Goal: Navigation & Orientation: Find specific page/section

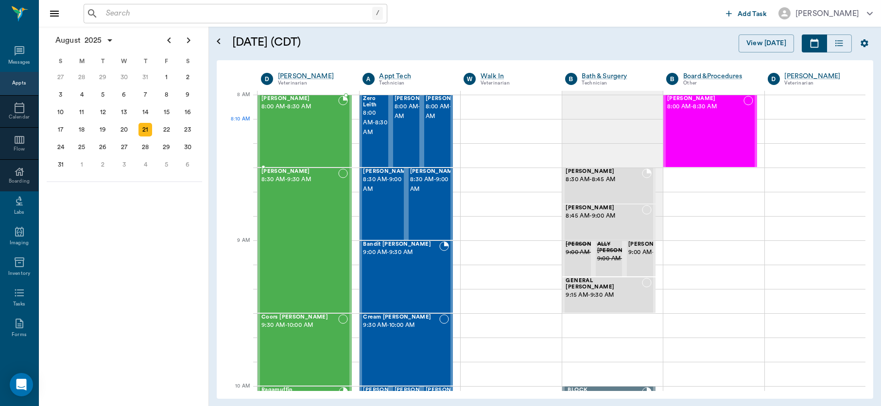
click at [321, 138] on div "[PERSON_NAME] 8:00 AM - 8:30 AM" at bounding box center [299, 131] width 77 height 71
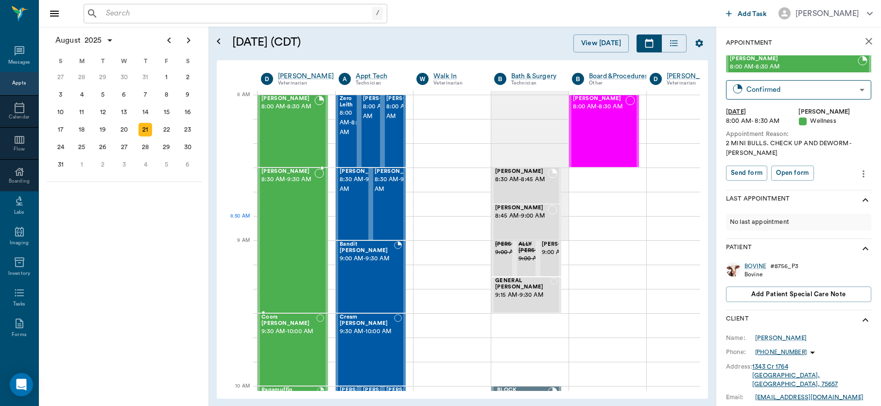
click at [309, 230] on div "[PERSON_NAME] 8:30 AM - 9:30 AM" at bounding box center [287, 241] width 53 height 144
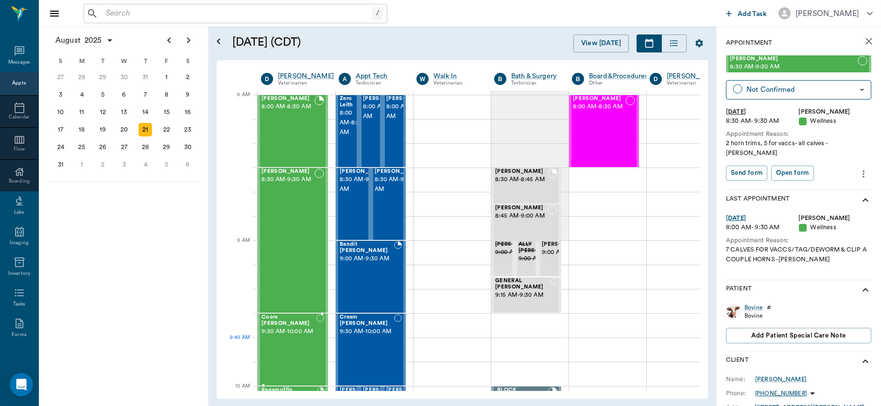
click at [282, 355] on div "Coors [PERSON_NAME] 9:30 AM - 10:00 AM" at bounding box center [288, 349] width 55 height 71
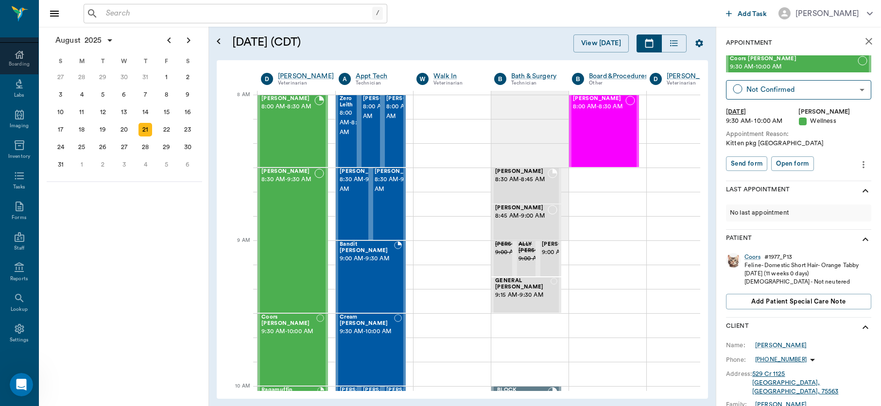
scroll to position [118, 0]
drag, startPoint x: 43, startPoint y: 319, endPoint x: 0, endPoint y: 170, distance: 154.2
click at [0, 170] on div "/ ​ Add Task [PERSON_NAME] Nectar Messages Appts Calendar Flow Boarding Labs Im…" at bounding box center [440, 203] width 881 height 406
click at [15, 236] on icon at bounding box center [20, 236] width 12 height 12
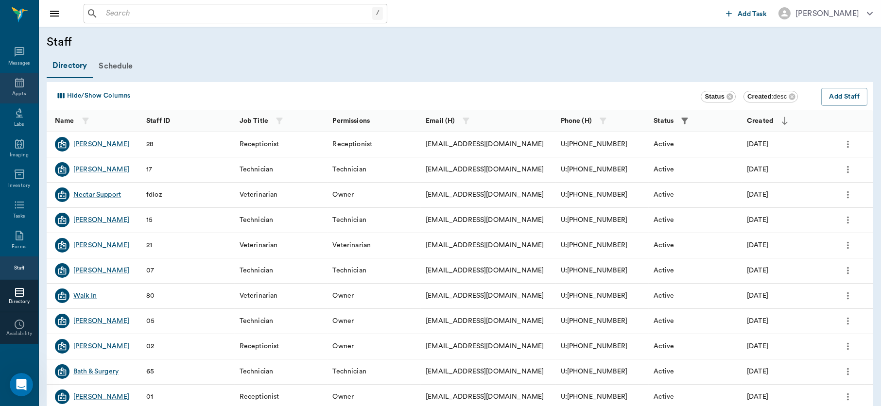
click at [14, 84] on icon at bounding box center [20, 83] width 12 height 12
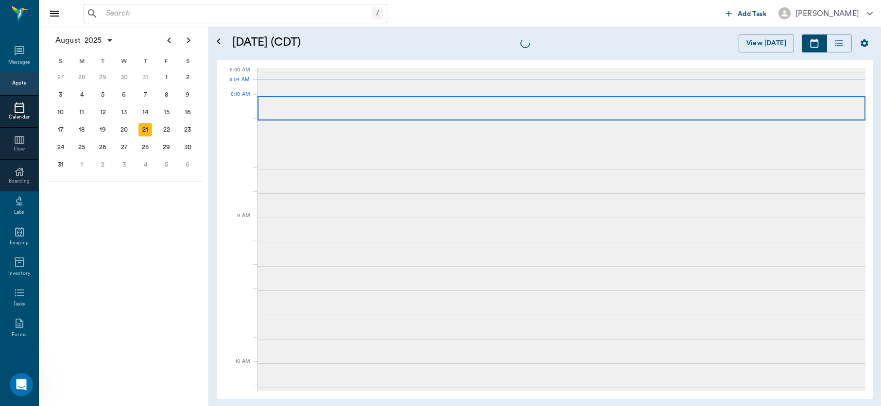
scroll to position [1, 0]
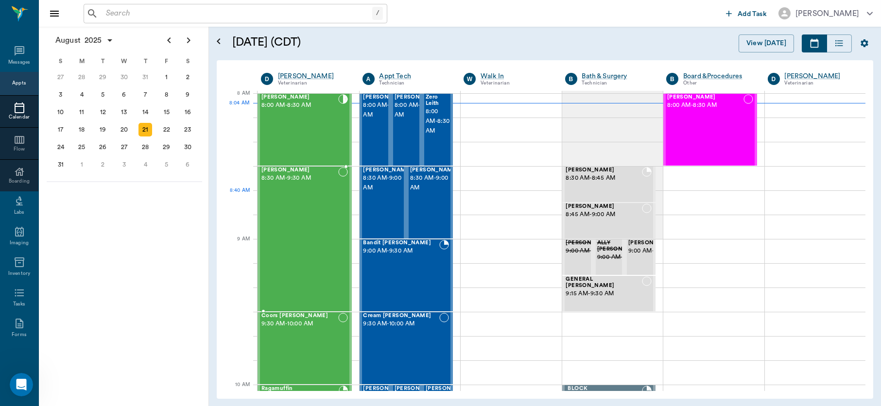
click at [295, 209] on div "[PERSON_NAME] 8:30 AM - 9:30 AM" at bounding box center [299, 239] width 77 height 144
